Goal: Task Accomplishment & Management: Manage account settings

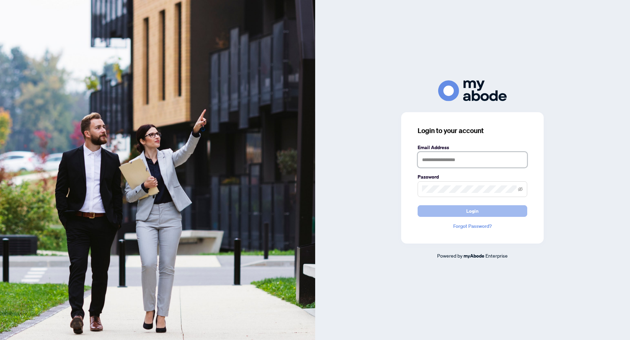
type input "**********"
click at [500, 211] on button "Login" at bounding box center [472, 211] width 110 height 12
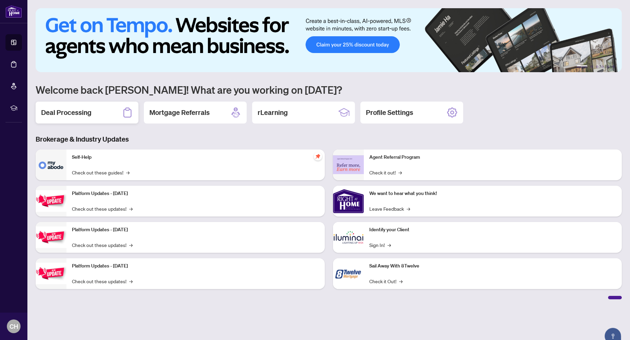
click at [117, 110] on div "Deal Processing" at bounding box center [87, 113] width 103 height 22
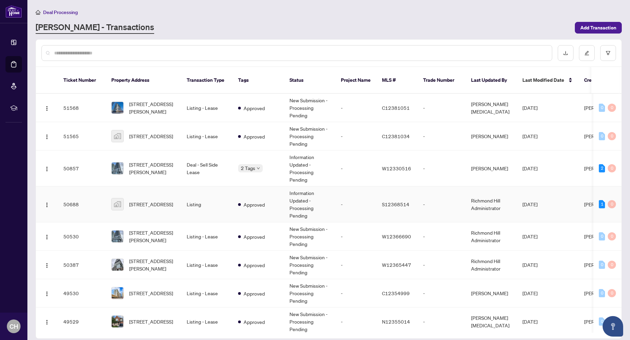
click at [163, 202] on span "[STREET_ADDRESS]" at bounding box center [151, 205] width 44 height 8
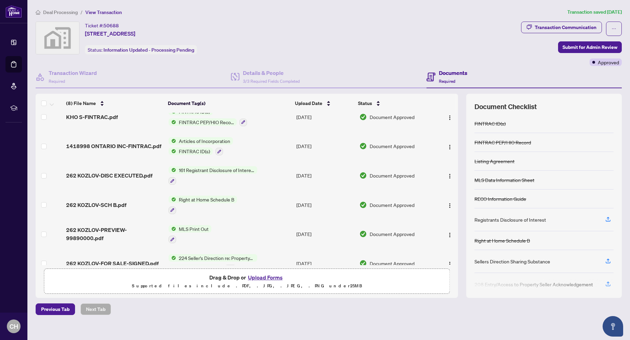
scroll to position [75, 0]
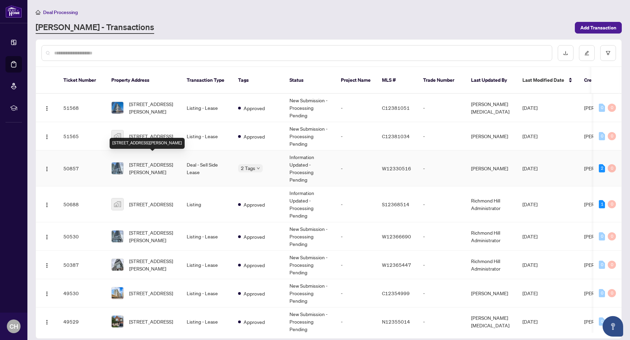
click at [158, 161] on span "[STREET_ADDRESS][PERSON_NAME]" at bounding box center [152, 168] width 47 height 15
